Goal: Transaction & Acquisition: Purchase product/service

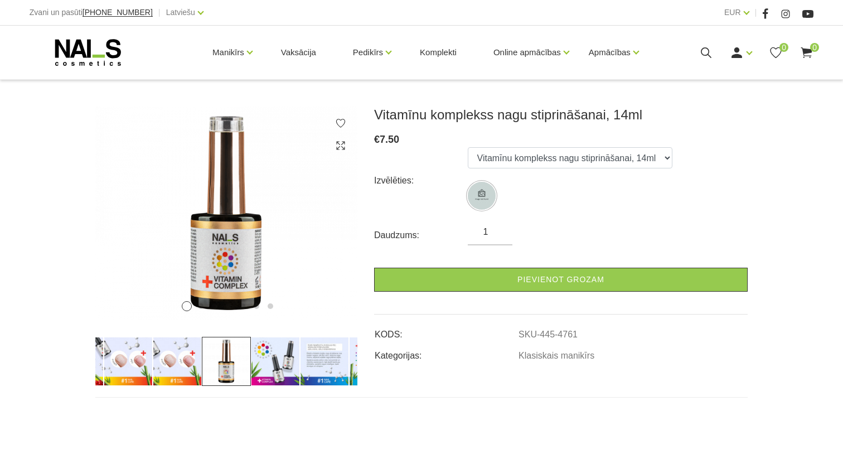
scroll to position [139, 0]
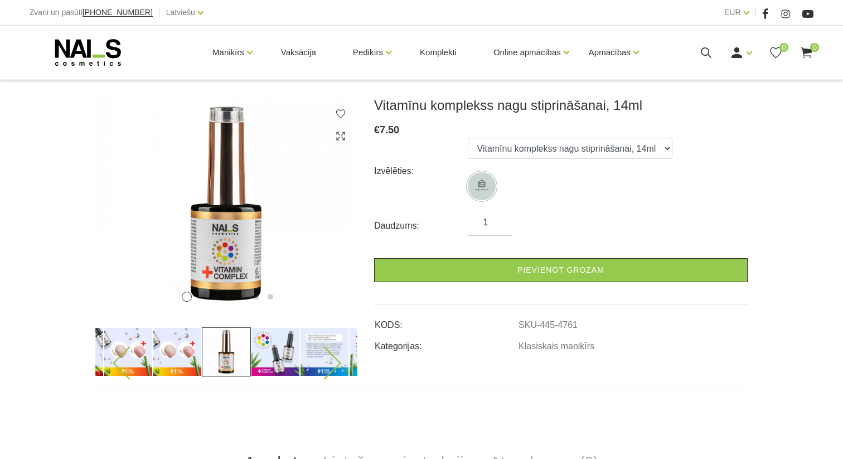
click at [133, 364] on icon at bounding box center [129, 362] width 33 height 33
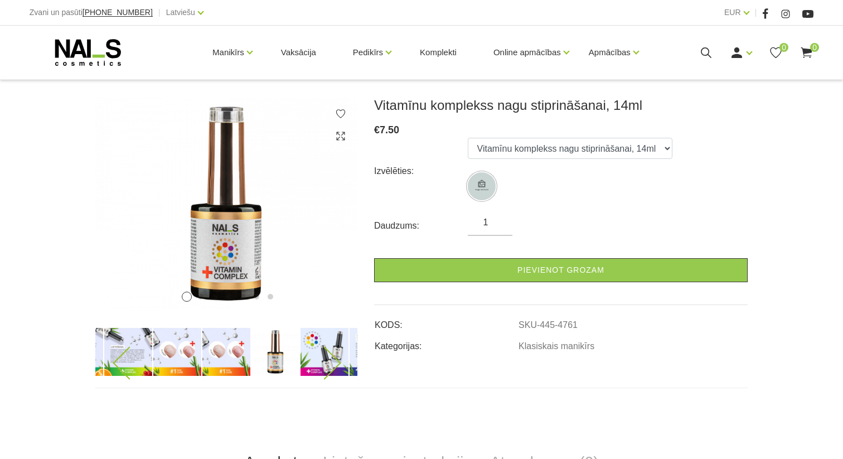
click at [496, 359] on img at bounding box center [520, 351] width 49 height 49
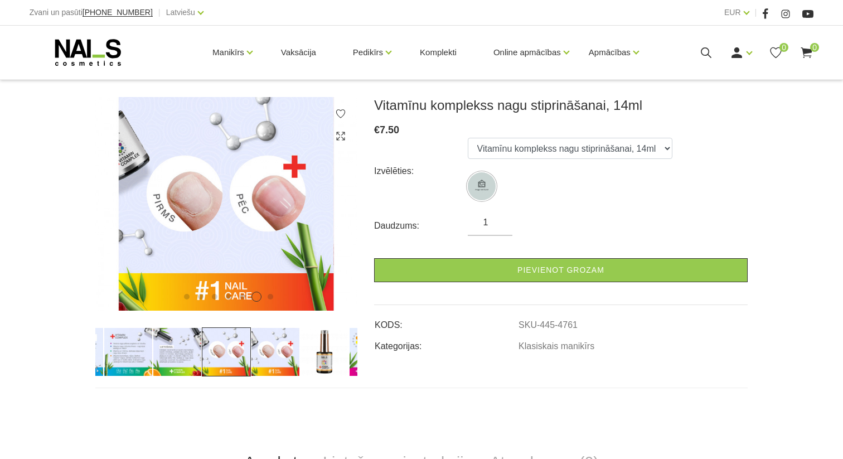
scroll to position [0, 0]
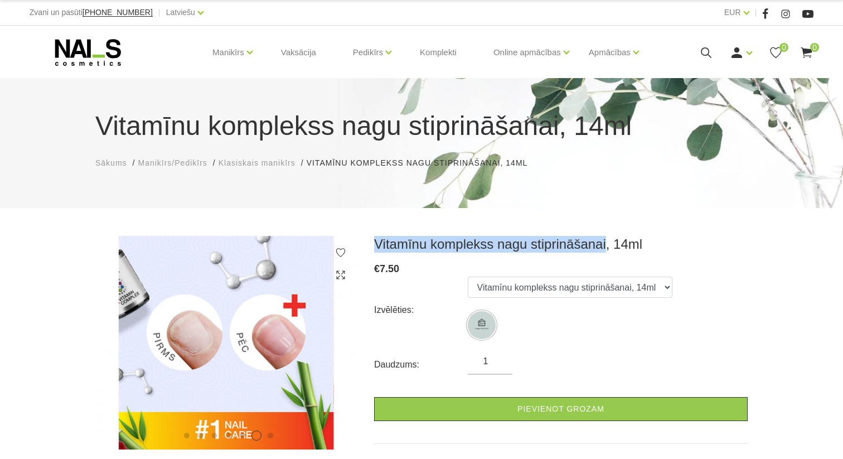
drag, startPoint x: 375, startPoint y: 245, endPoint x: 607, endPoint y: 239, distance: 232.0
click at [607, 239] on h3 "Vitamīnu komplekss nagu stiprināšanai, 14ml" at bounding box center [560, 244] width 373 height 17
copy h3 "Vitamīnu komplekss nagu stiprināšanai"
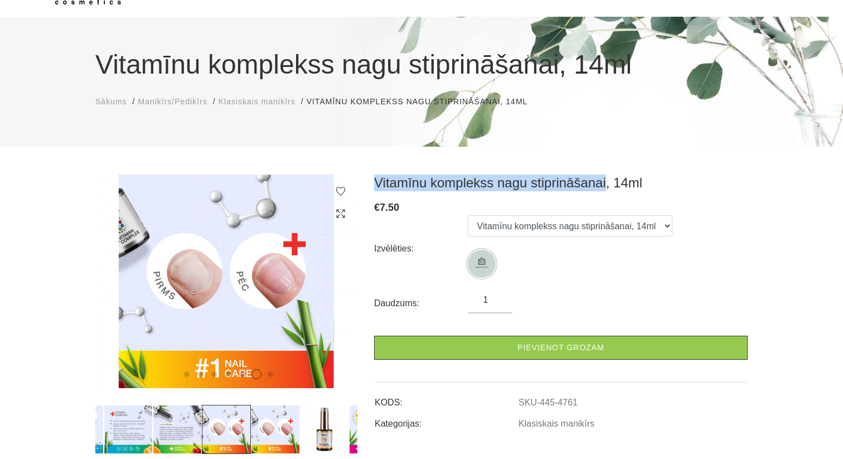
scroll to position [64, 0]
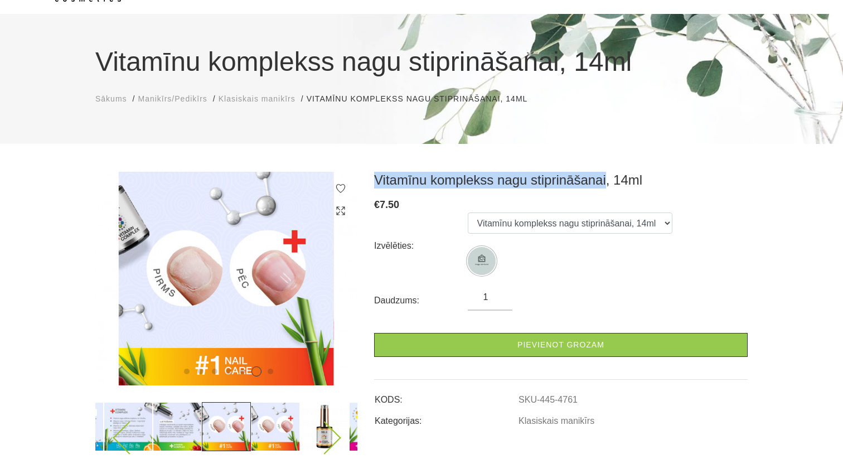
click at [188, 416] on img at bounding box center [177, 426] width 49 height 49
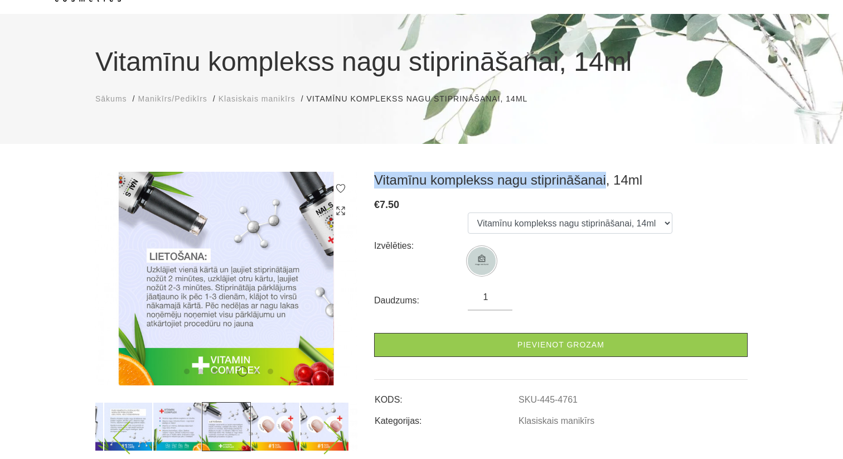
click at [132, 416] on img at bounding box center [128, 426] width 49 height 49
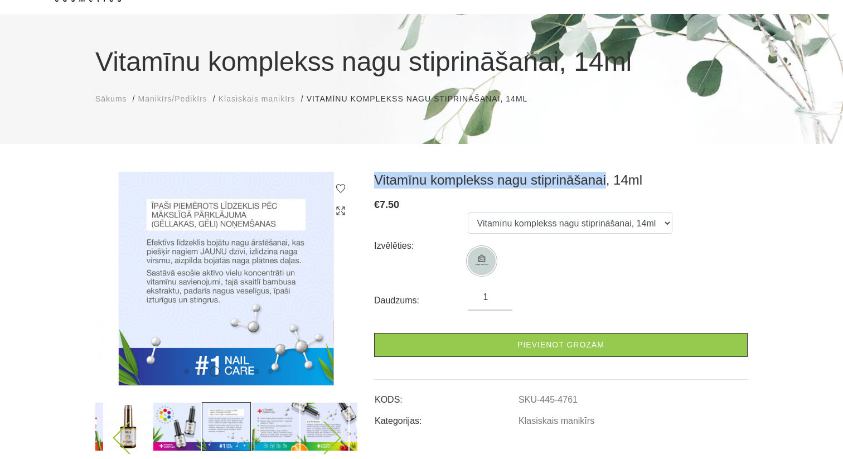
click at [285, 424] on img at bounding box center [275, 426] width 49 height 49
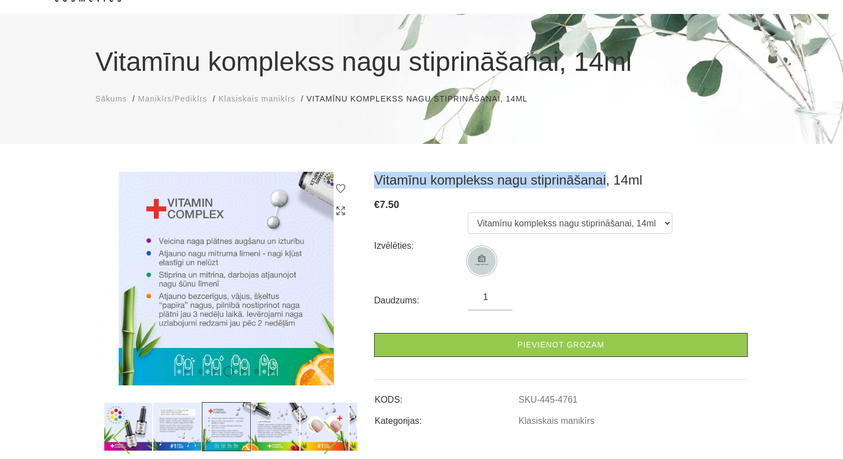
click at [285, 424] on img at bounding box center [275, 426] width 49 height 49
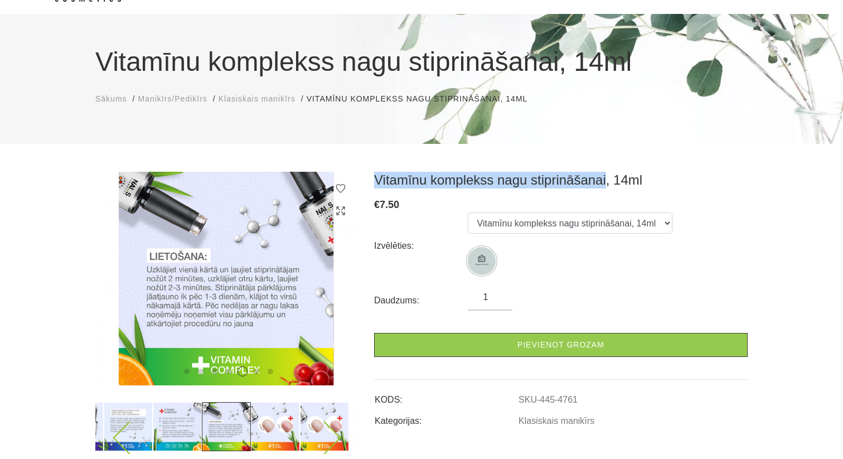
click at [285, 424] on img at bounding box center [275, 426] width 49 height 49
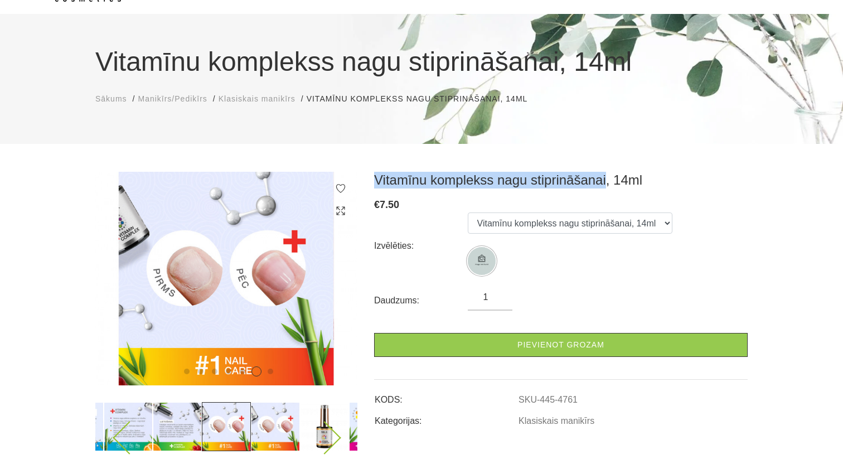
click at [285, 424] on img at bounding box center [275, 426] width 49 height 49
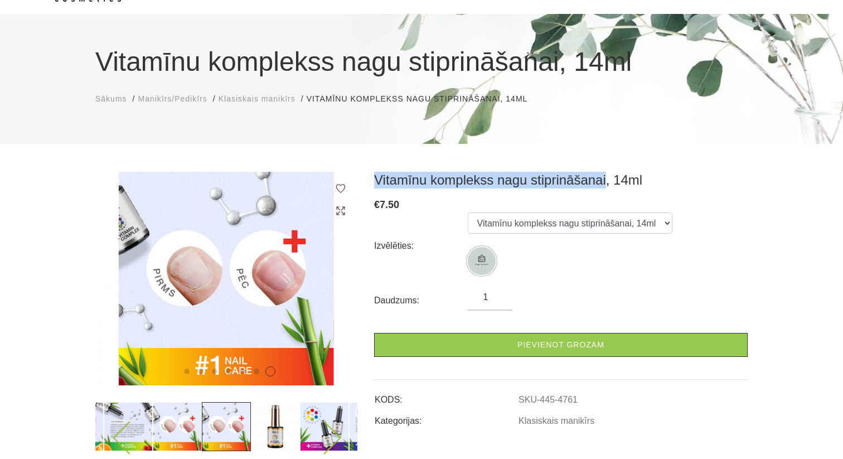
click at [285, 424] on img at bounding box center [275, 426] width 49 height 49
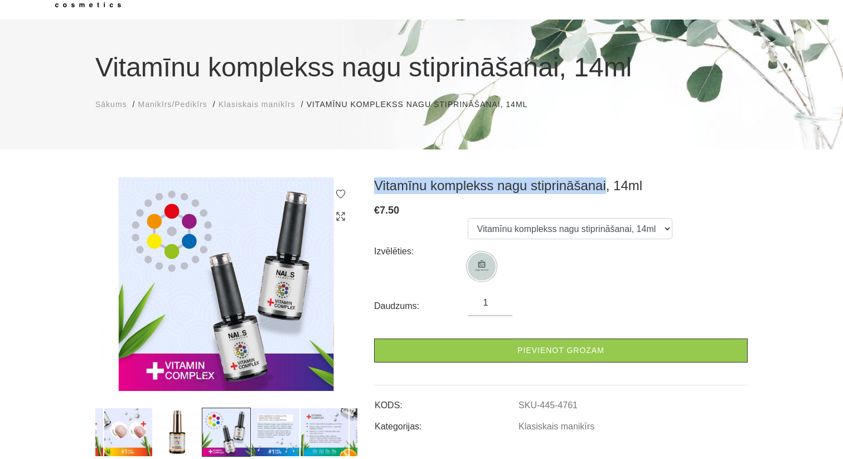
scroll to position [82, 0]
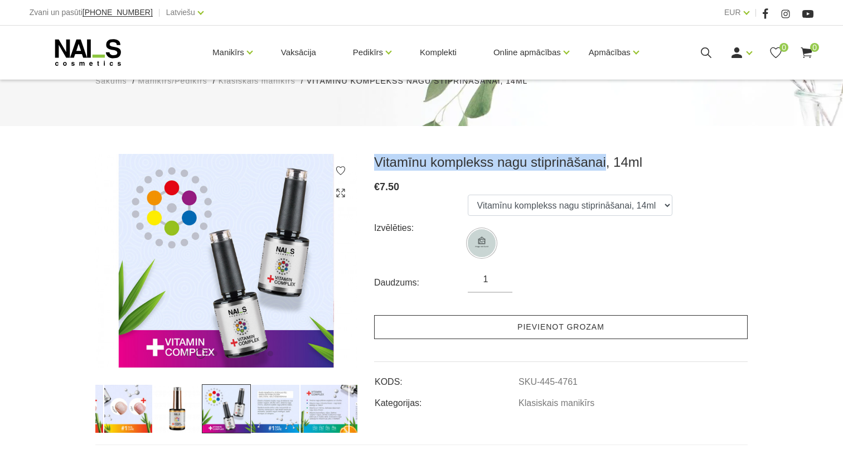
click at [565, 327] on link "Pievienot grozam" at bounding box center [560, 327] width 373 height 24
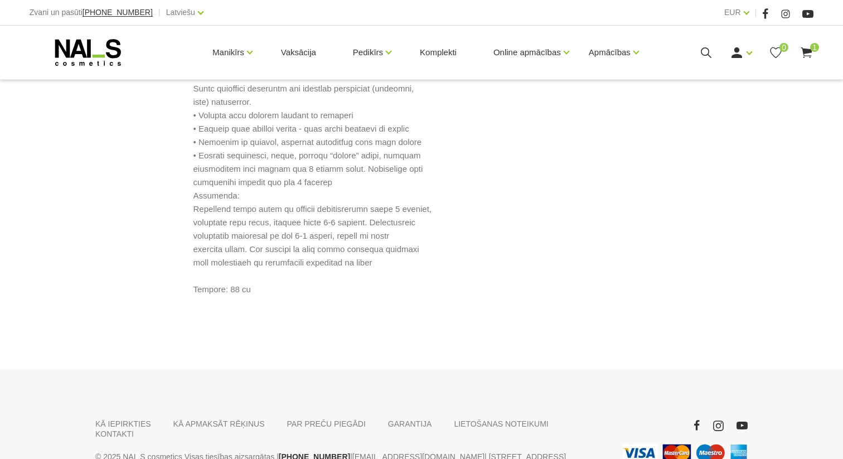
scroll to position [693, 0]
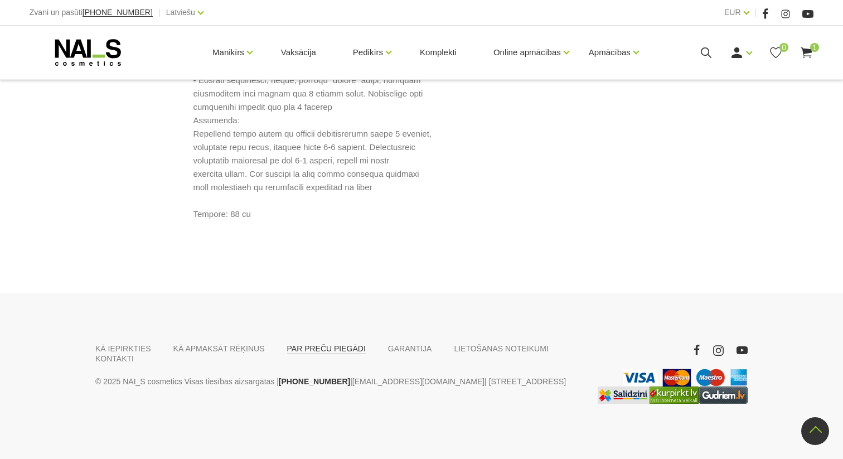
click at [312, 348] on link "PAR PREČU PIEGĀDI" at bounding box center [326, 348] width 79 height 10
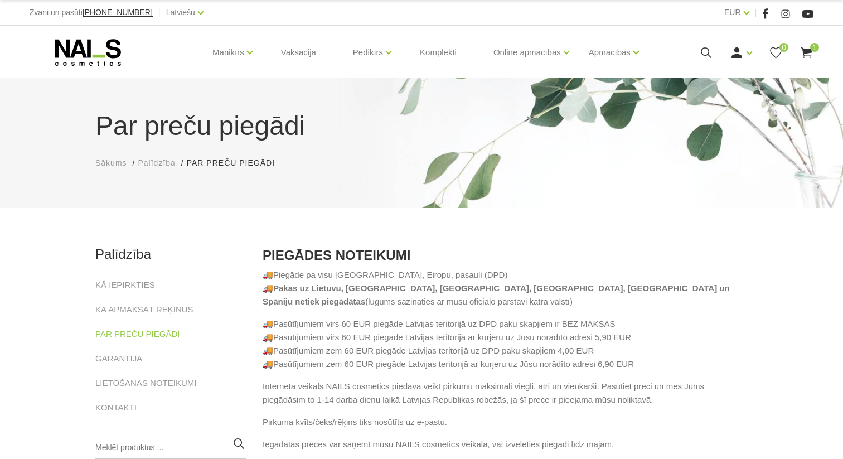
scroll to position [577, 0]
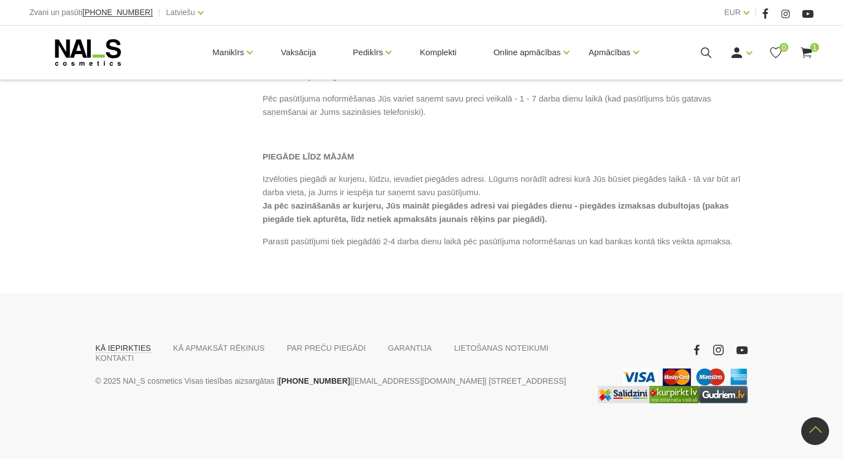
click at [126, 347] on link "KĀ IEPIRKTIES" at bounding box center [123, 348] width 56 height 10
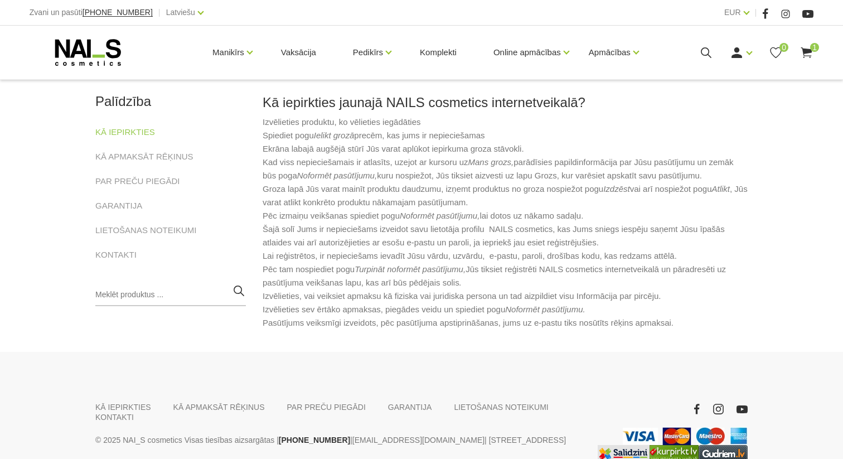
scroll to position [154, 0]
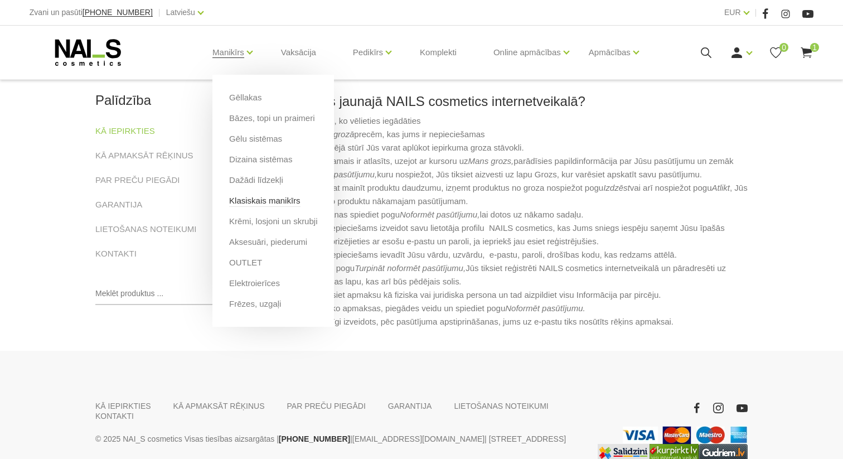
click at [263, 203] on link "Klasiskais manikīrs" at bounding box center [264, 201] width 71 height 12
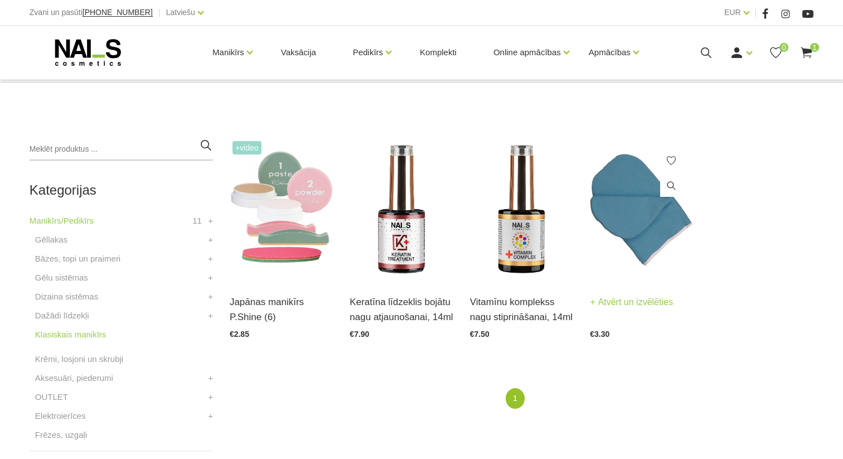
scroll to position [212, 0]
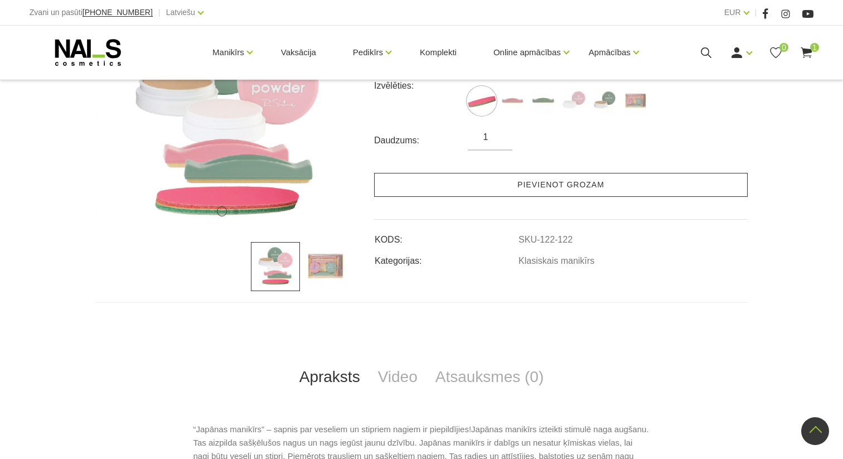
scroll to position [6, 0]
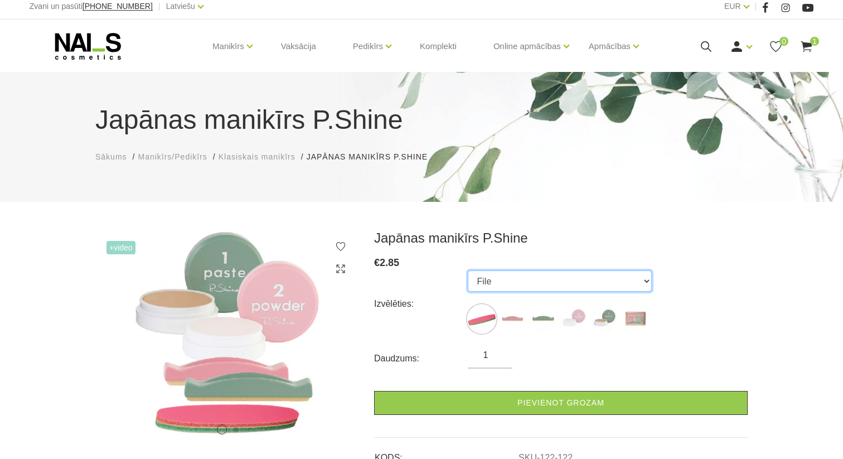
click at [501, 279] on select "File Pink Buffer Green Buffer Powder Paste "P-Shine" Nail Care Kit" at bounding box center [560, 280] width 184 height 21
click at [468, 270] on select "File Pink Buffer Green Buffer Powder Paste "P-Shine" Nail Care Kit" at bounding box center [560, 280] width 184 height 21
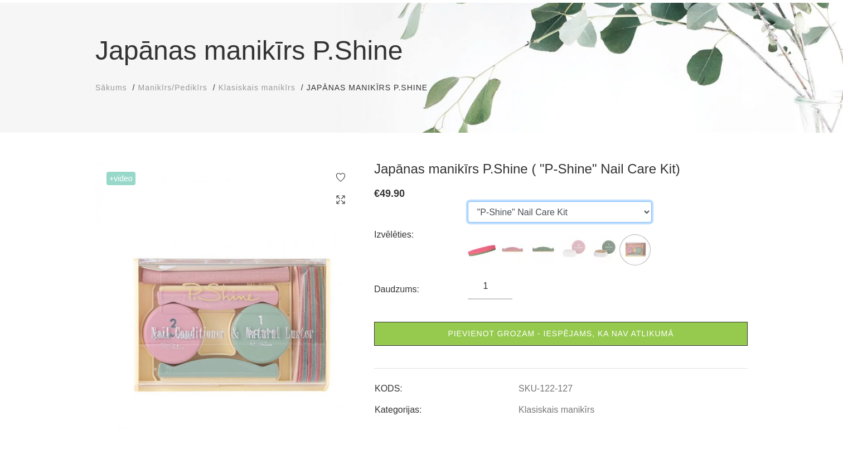
scroll to position [76, 0]
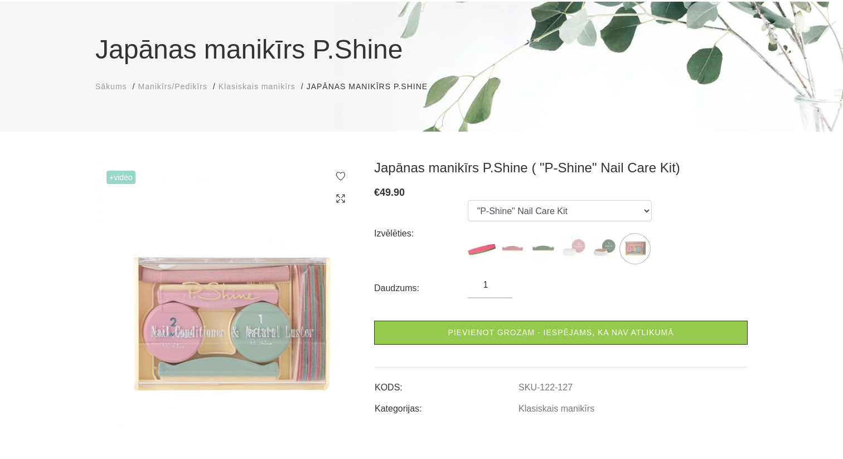
click at [283, 303] on img at bounding box center [226, 326] width 262 height 335
click at [601, 251] on img at bounding box center [604, 249] width 28 height 28
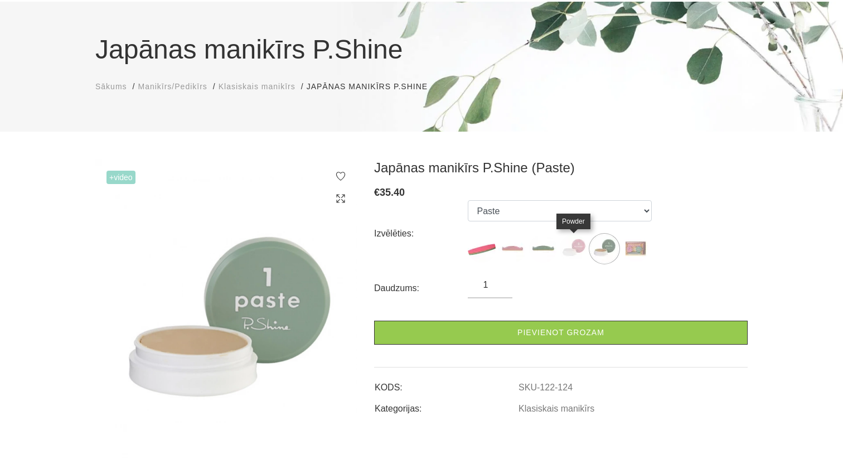
click at [572, 249] on img at bounding box center [574, 249] width 28 height 28
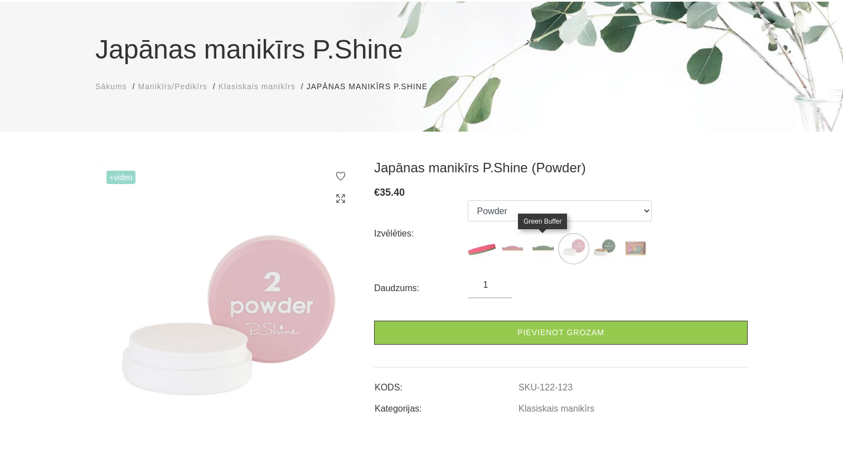
click at [546, 249] on img at bounding box center [543, 249] width 28 height 28
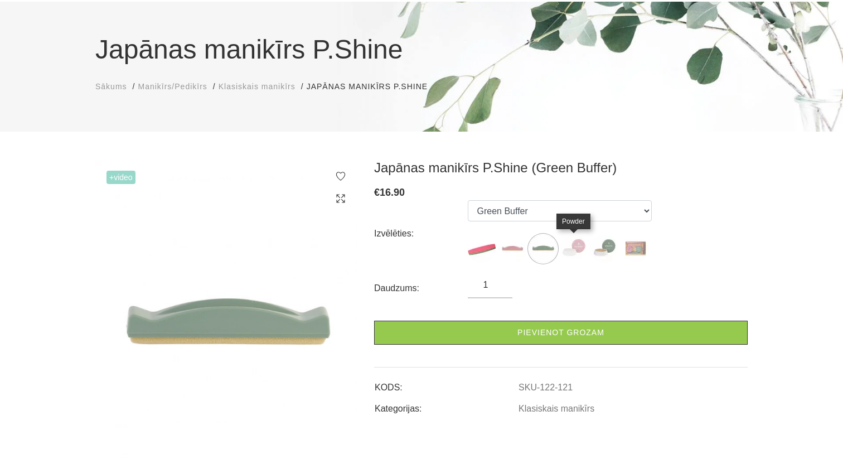
click at [568, 251] on img at bounding box center [574, 249] width 28 height 28
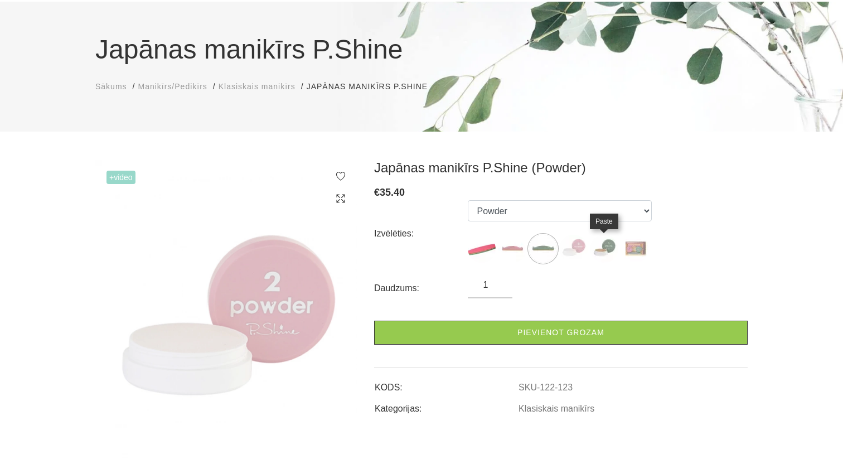
click at [604, 256] on img at bounding box center [604, 249] width 28 height 28
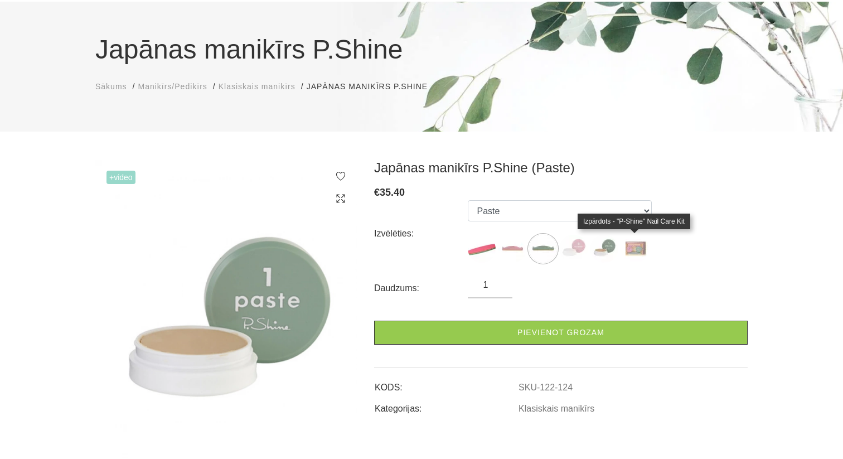
click at [626, 256] on img at bounding box center [635, 249] width 28 height 28
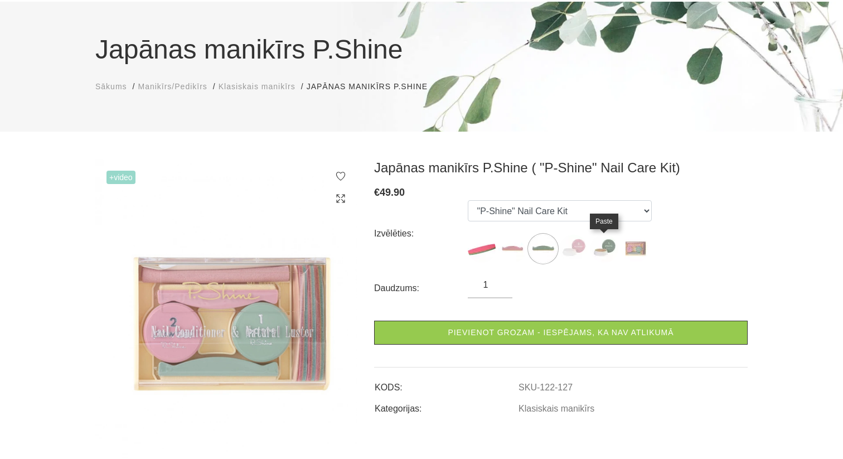
click at [602, 249] on img at bounding box center [604, 249] width 28 height 28
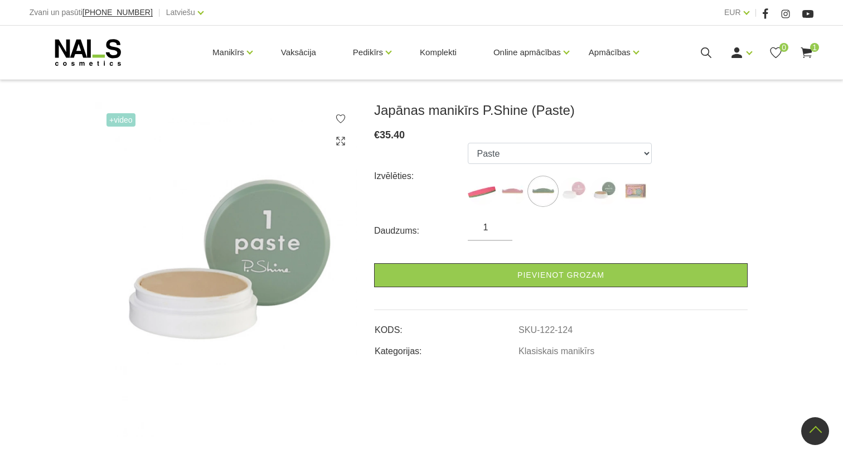
scroll to position [106, 0]
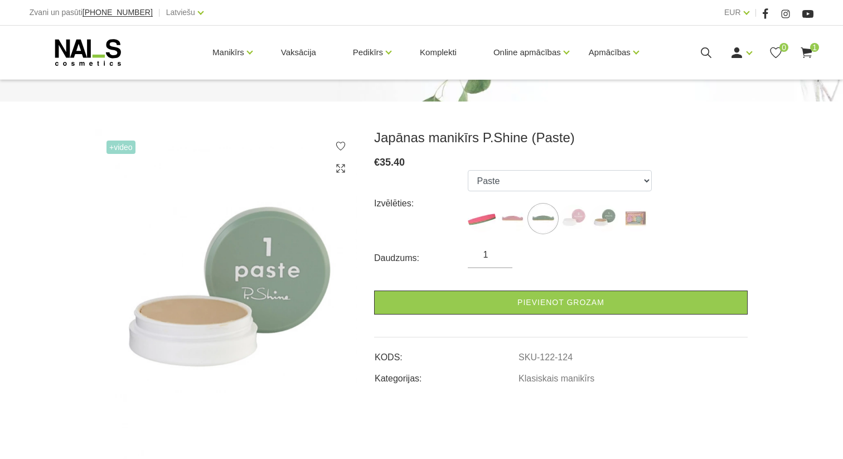
click at [104, 148] on img at bounding box center [226, 296] width 262 height 335
click at [119, 148] on span "+Video" at bounding box center [120, 146] width 29 height 13
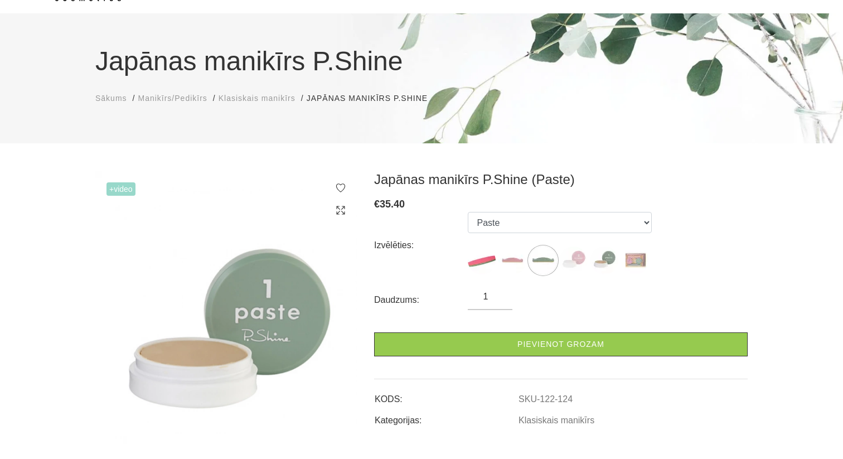
scroll to position [65, 0]
click at [513, 259] on img at bounding box center [512, 260] width 28 height 28
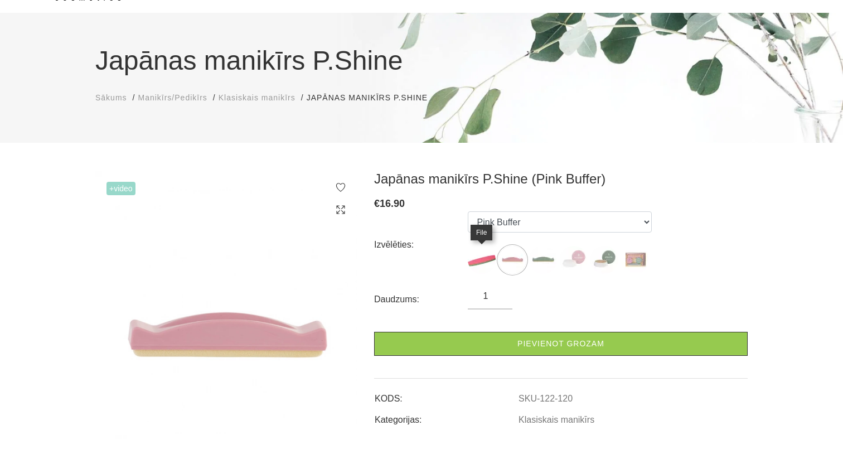
click at [484, 256] on img at bounding box center [482, 260] width 28 height 28
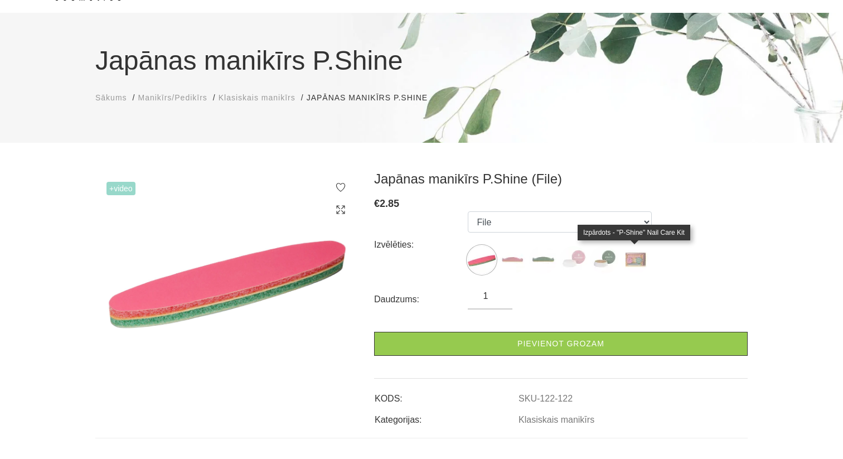
click at [640, 255] on img at bounding box center [635, 260] width 28 height 28
select select "127"
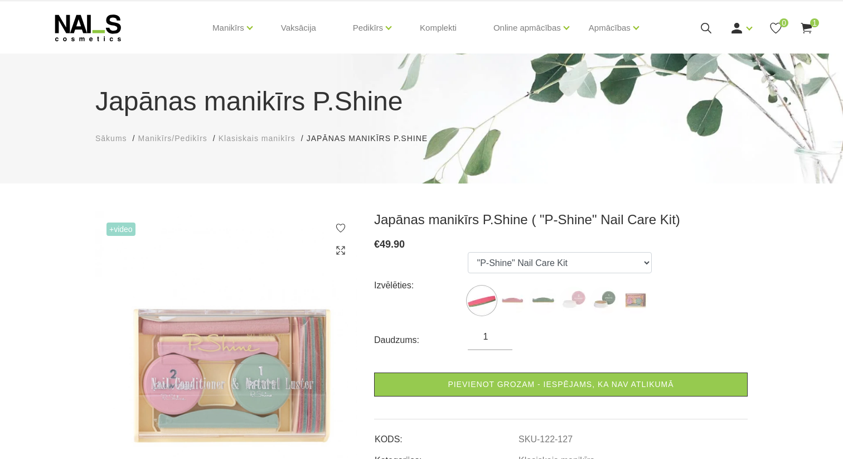
scroll to position [16, 0]
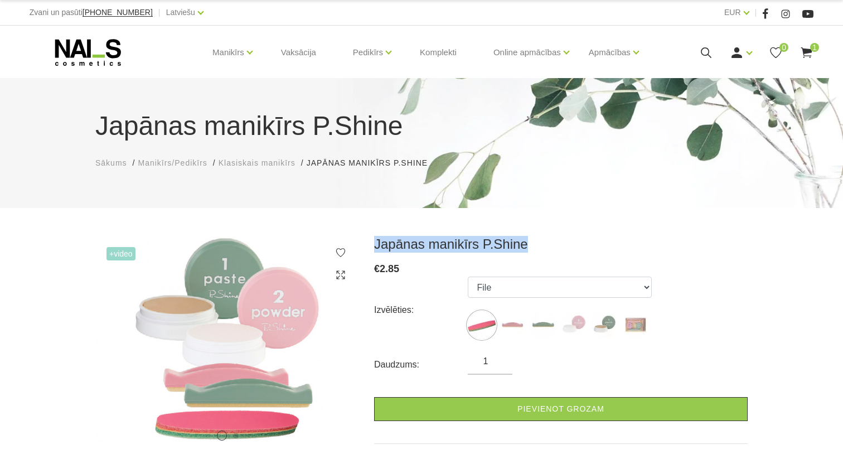
drag, startPoint x: 369, startPoint y: 246, endPoint x: 563, endPoint y: 242, distance: 194.0
click at [563, 242] on div "Japānas manikīrs P.Shine € 2.85 Izvēlēties: File Pink Buffer Green Buffer Powde…" at bounding box center [561, 375] width 390 height 279
copy h3 "Japānas manikīrs P.Shine"
click at [813, 53] on icon at bounding box center [806, 53] width 14 height 14
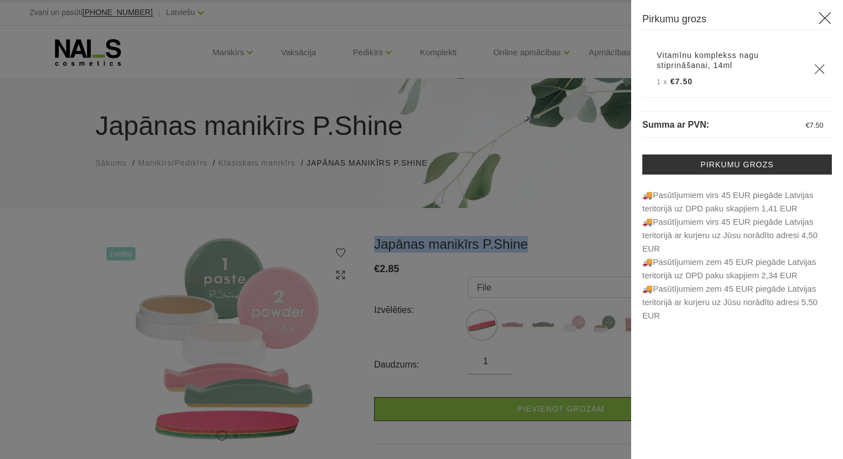
click at [657, 52] on link "Vitamīnu komplekss nagu stiprināšanai, 14ml" at bounding box center [729, 60] width 144 height 20
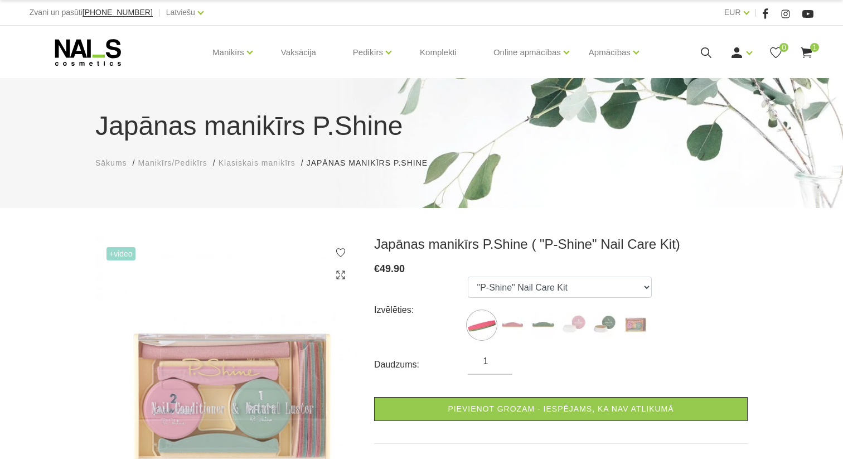
select select "127"
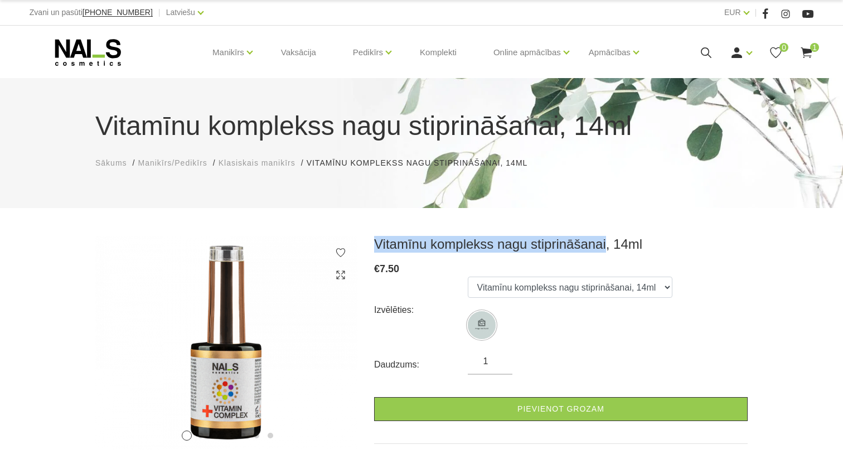
drag, startPoint x: 374, startPoint y: 245, endPoint x: 606, endPoint y: 244, distance: 231.9
click at [606, 244] on h3 "Vitamīnu komplekss nagu stiprināšanai, 14ml" at bounding box center [560, 244] width 373 height 17
copy h3 "Vitamīnu komplekss nagu stiprināšanai"
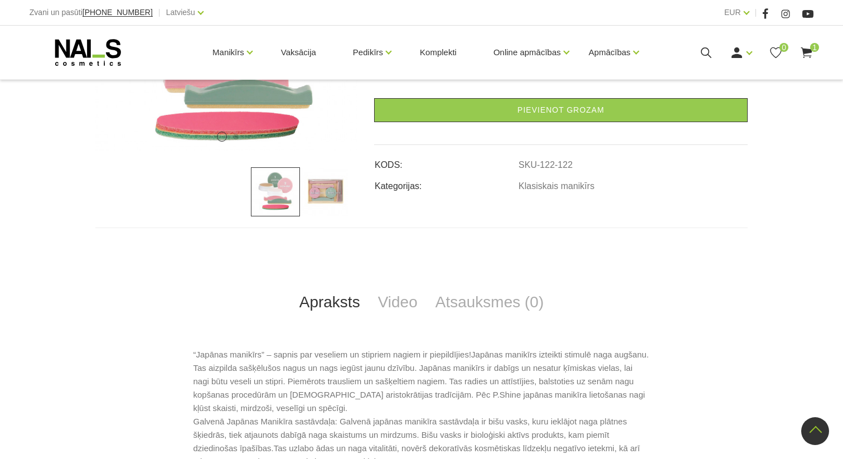
scroll to position [239, 0]
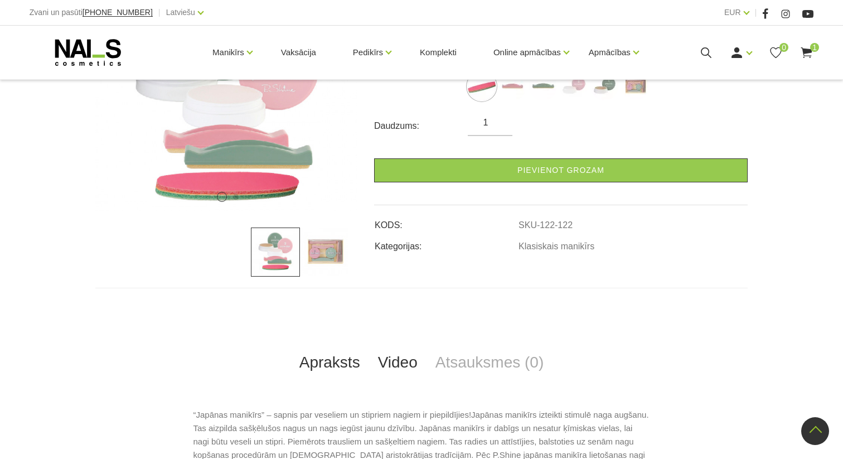
click at [410, 363] on link "Video" at bounding box center [397, 362] width 57 height 37
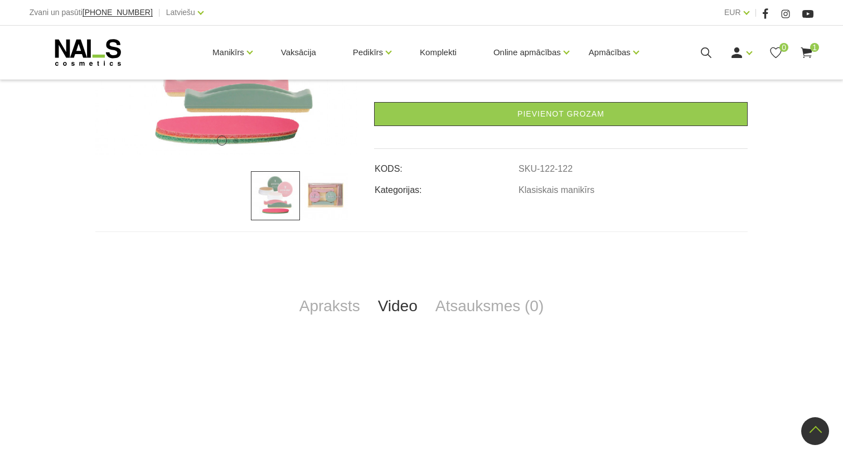
scroll to position [0, 0]
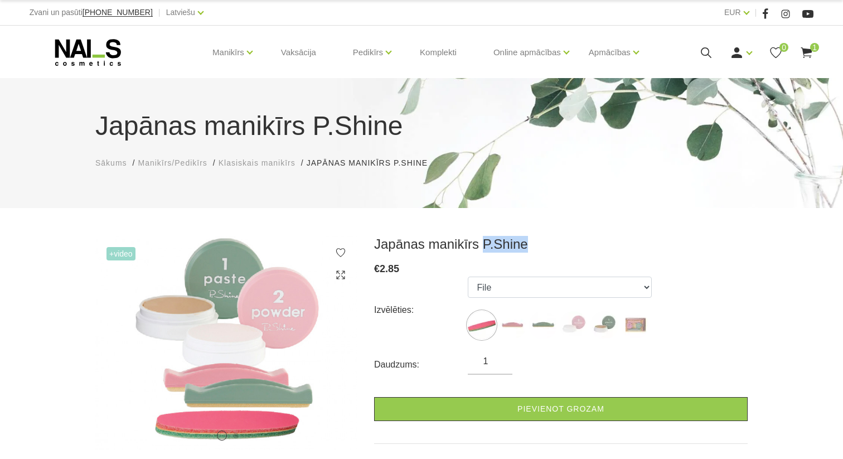
drag, startPoint x: 481, startPoint y: 240, endPoint x: 539, endPoint y: 240, distance: 58.0
click at [539, 240] on h3 "Japānas manikīrs P.Shine" at bounding box center [560, 244] width 373 height 17
copy h3 "P.Shine"
click at [513, 333] on img at bounding box center [512, 325] width 28 height 28
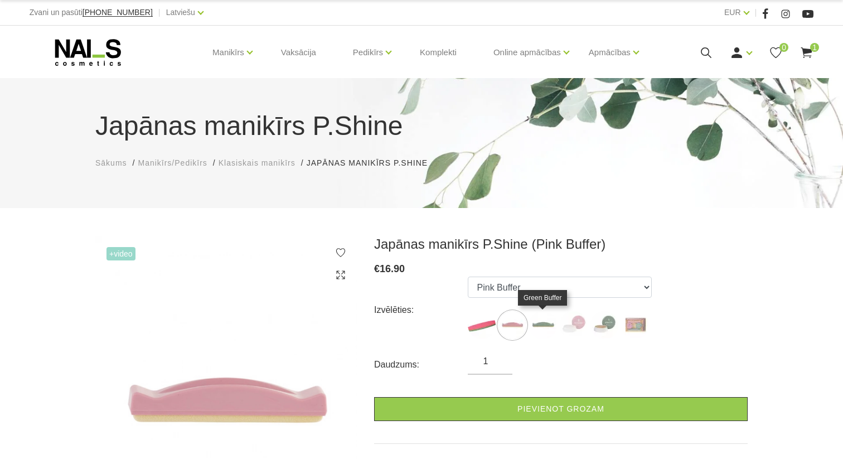
click at [538, 329] on img at bounding box center [543, 325] width 28 height 28
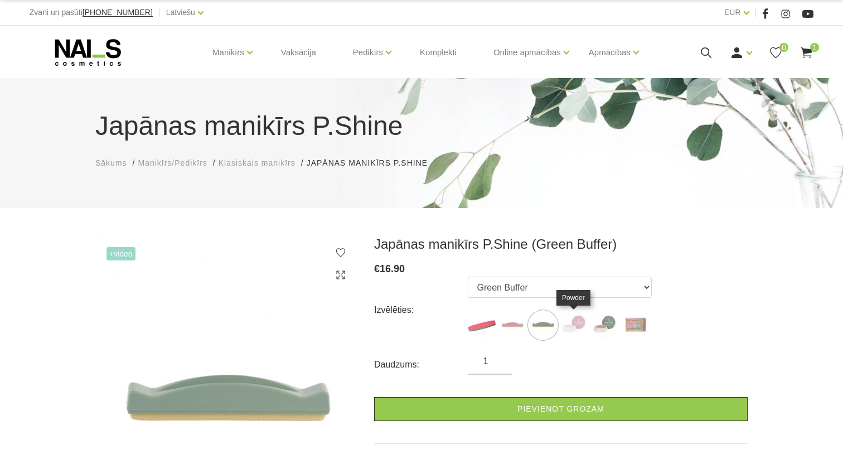
click at [562, 328] on img at bounding box center [574, 325] width 28 height 28
select select "123"
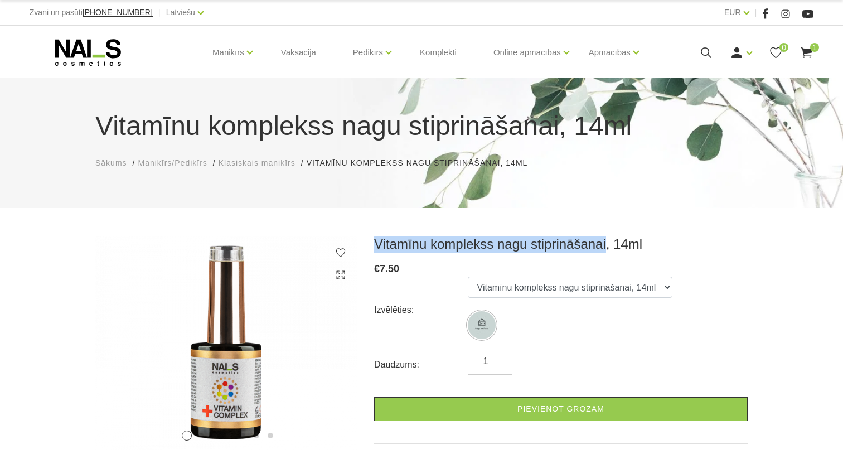
click at [802, 55] on icon at bounding box center [806, 53] width 14 height 14
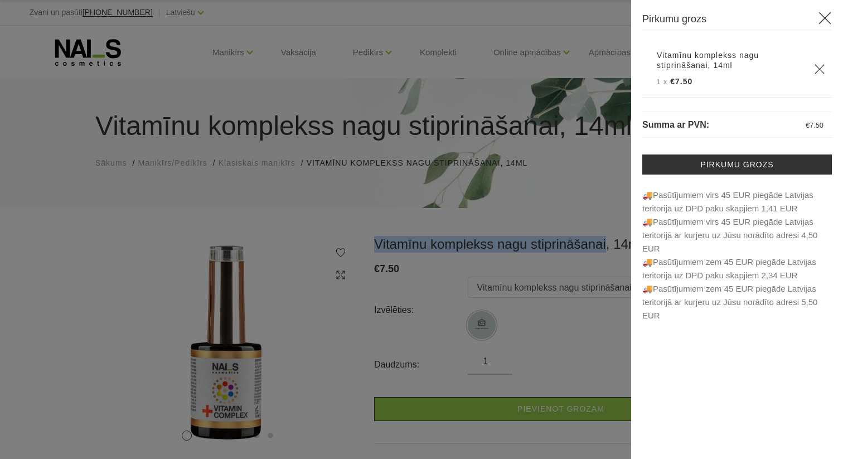
click at [577, 184] on div at bounding box center [421, 229] width 843 height 459
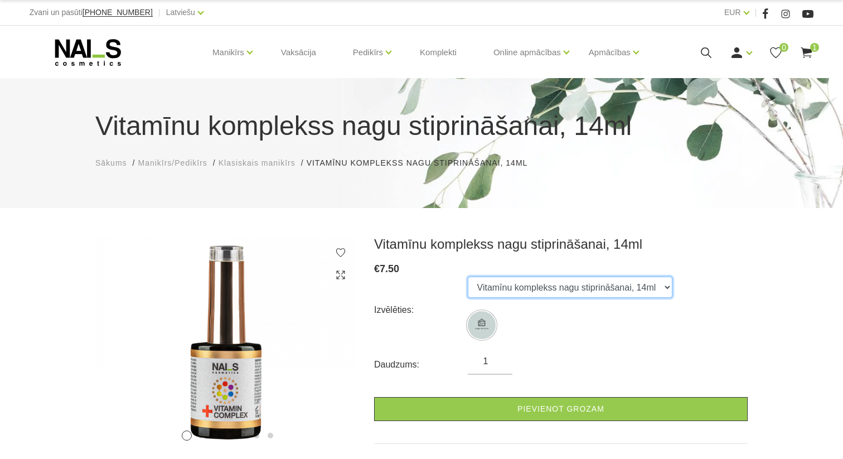
click at [596, 287] on select "Vitamīnu komplekss nagu stiprināšanai, 14ml" at bounding box center [570, 286] width 205 height 21
click at [440, 52] on link "Komplekti" at bounding box center [438, 53] width 55 height 54
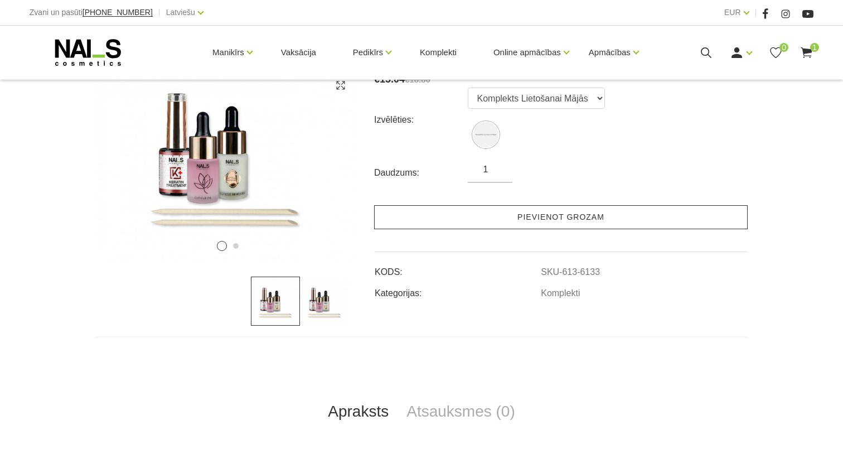
scroll to position [107, 0]
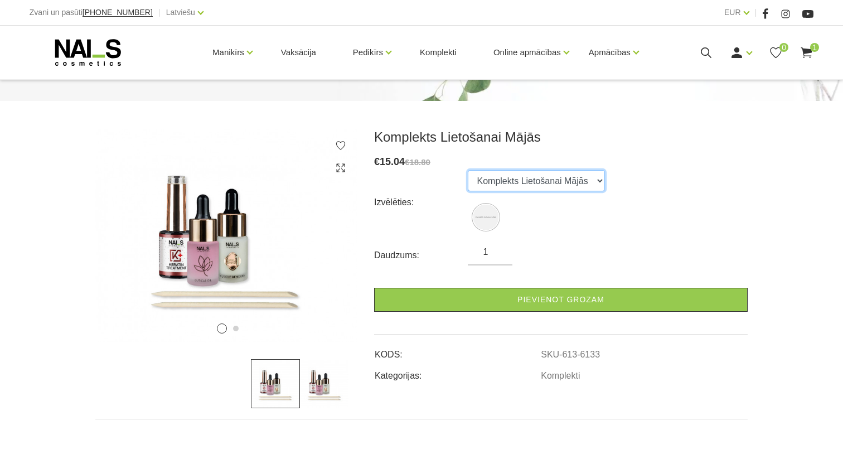
click at [576, 186] on select "Komplekts Lietošanai Mājās" at bounding box center [536, 180] width 137 height 21
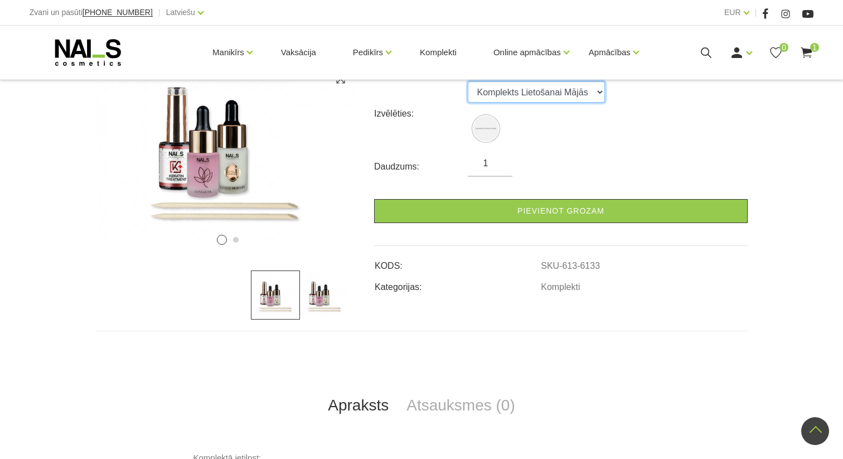
scroll to position [181, 0]
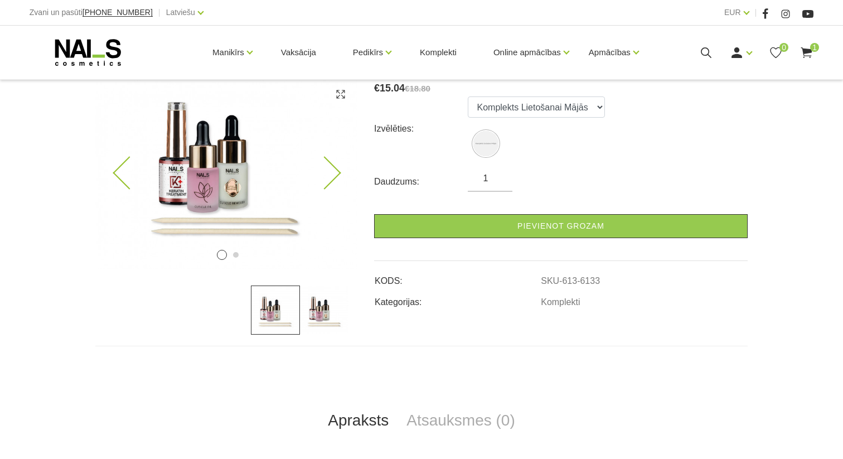
click at [332, 176] on icon at bounding box center [324, 173] width 33 height 33
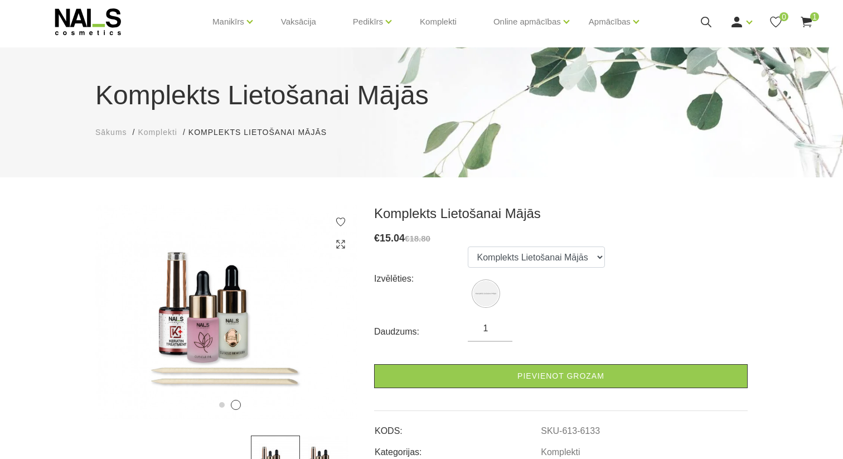
scroll to position [0, 0]
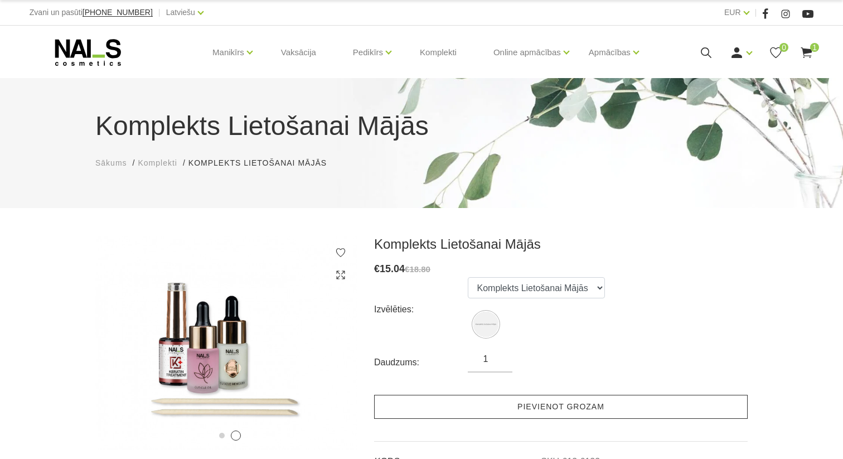
click at [602, 412] on link "Pievienot grozam" at bounding box center [560, 407] width 373 height 24
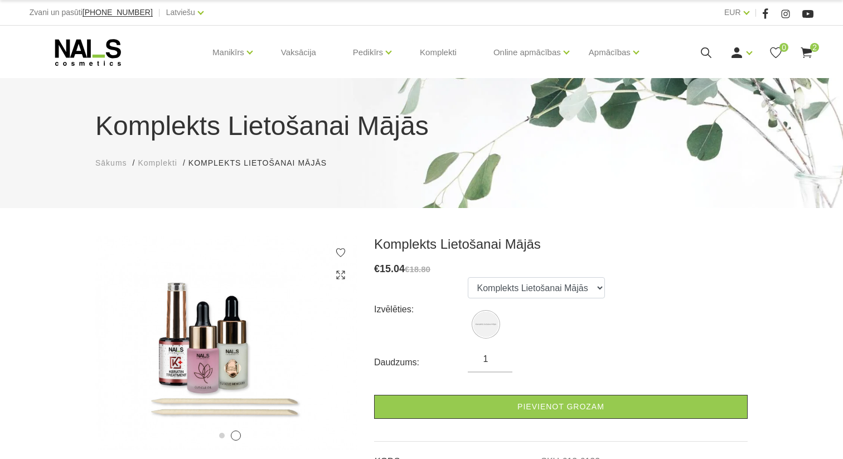
click at [804, 57] on icon at bounding box center [806, 53] width 14 height 14
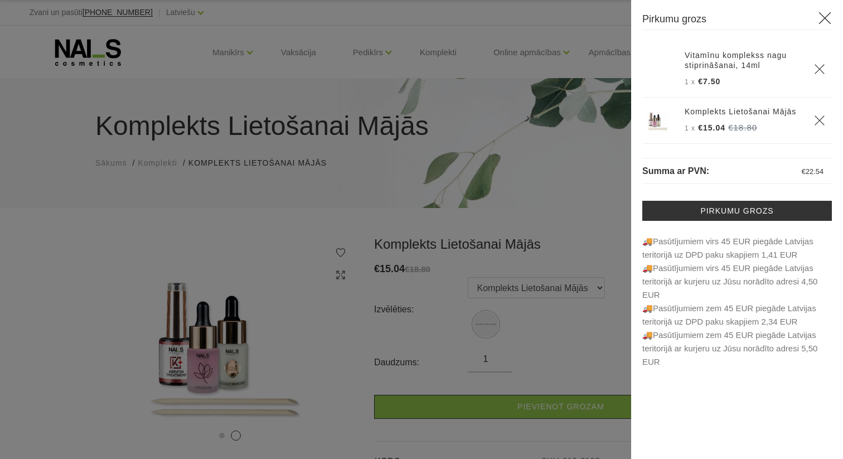
click at [530, 245] on div at bounding box center [421, 229] width 843 height 459
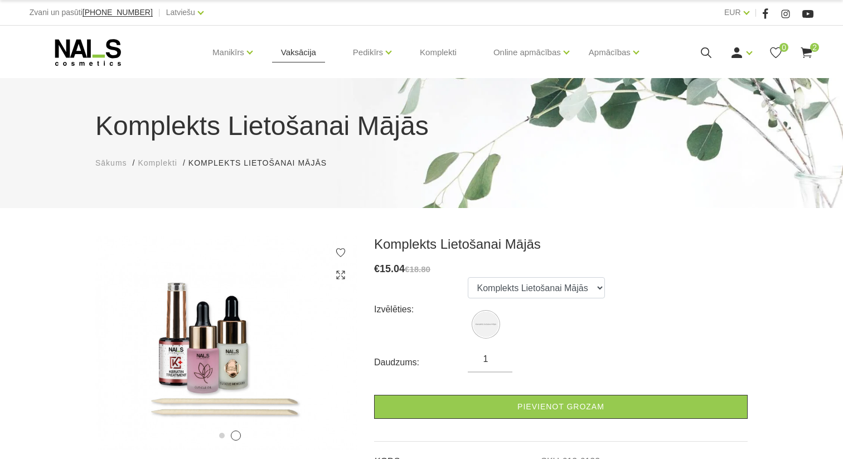
click at [312, 54] on link "Vaksācija" at bounding box center [298, 53] width 53 height 54
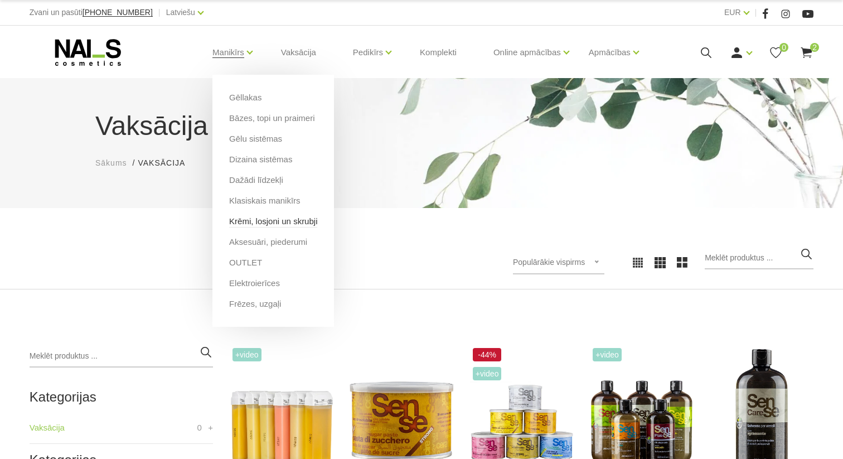
click at [261, 220] on link "Krēmi, losjoni un skrubji" at bounding box center [273, 221] width 88 height 12
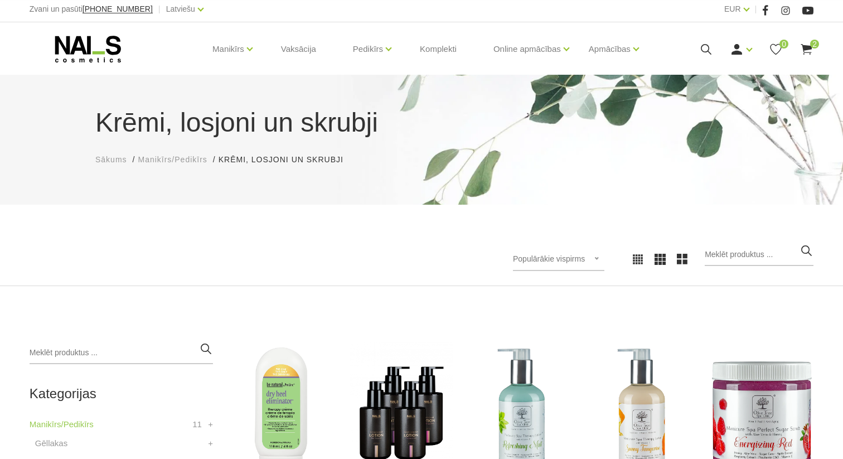
scroll to position [1, 0]
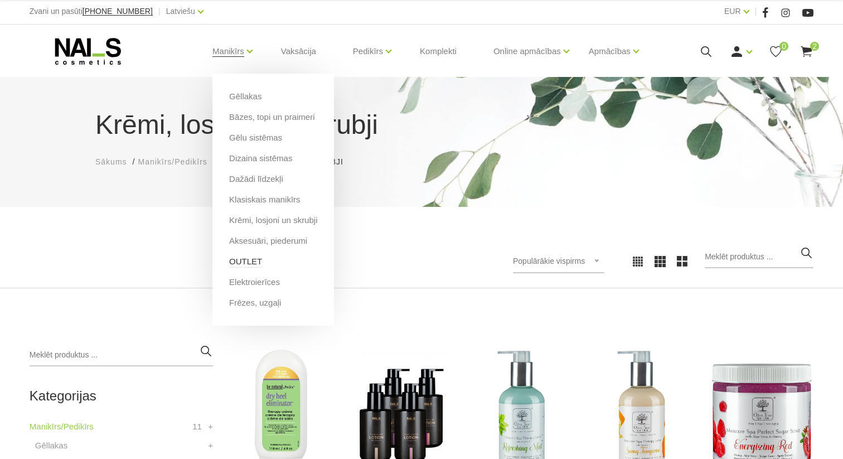
click at [237, 263] on link "OUTLET" at bounding box center [245, 261] width 33 height 12
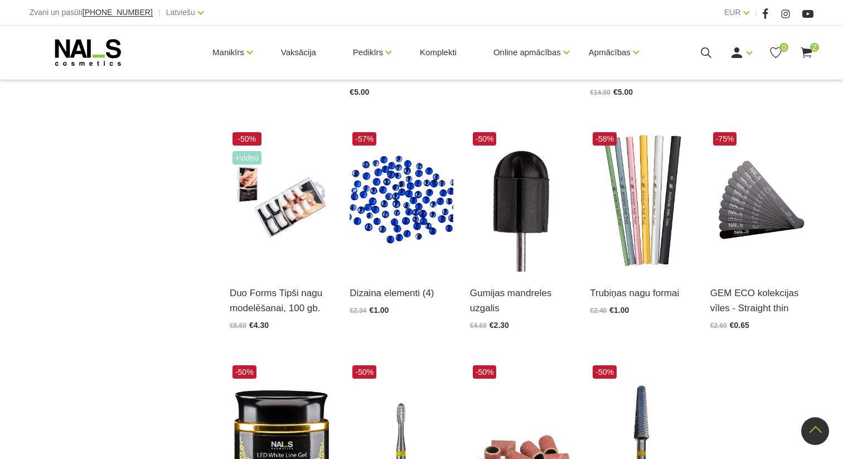
scroll to position [972, 0]
